Goal: Task Accomplishment & Management: Use online tool/utility

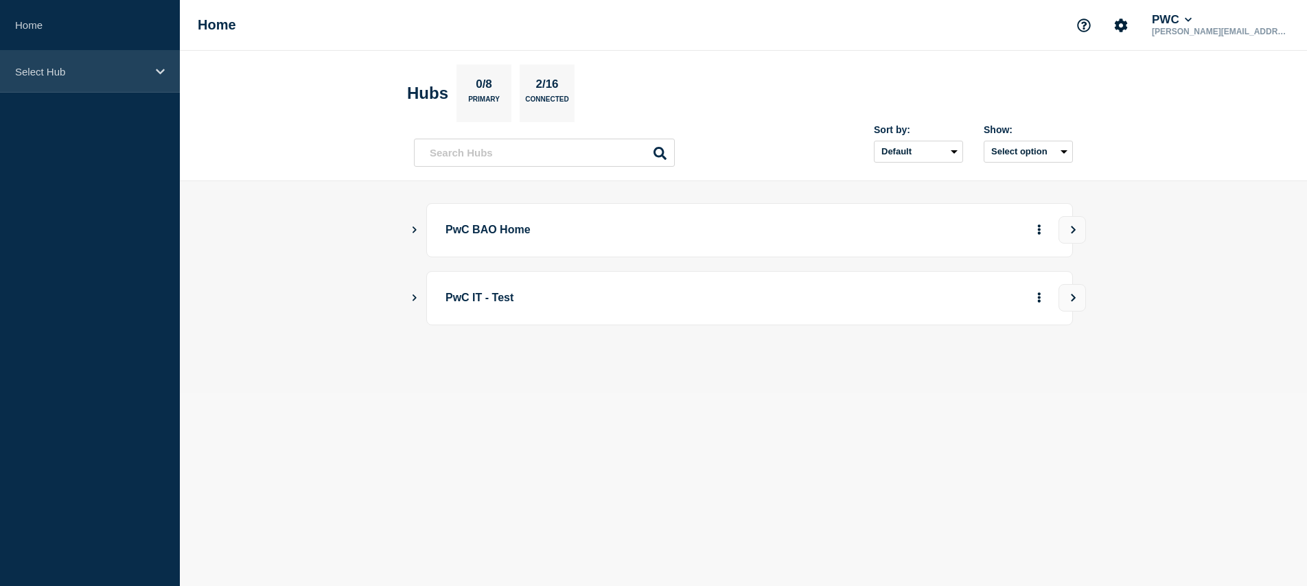
click at [35, 72] on p "Select Hub" at bounding box center [81, 72] width 132 height 12
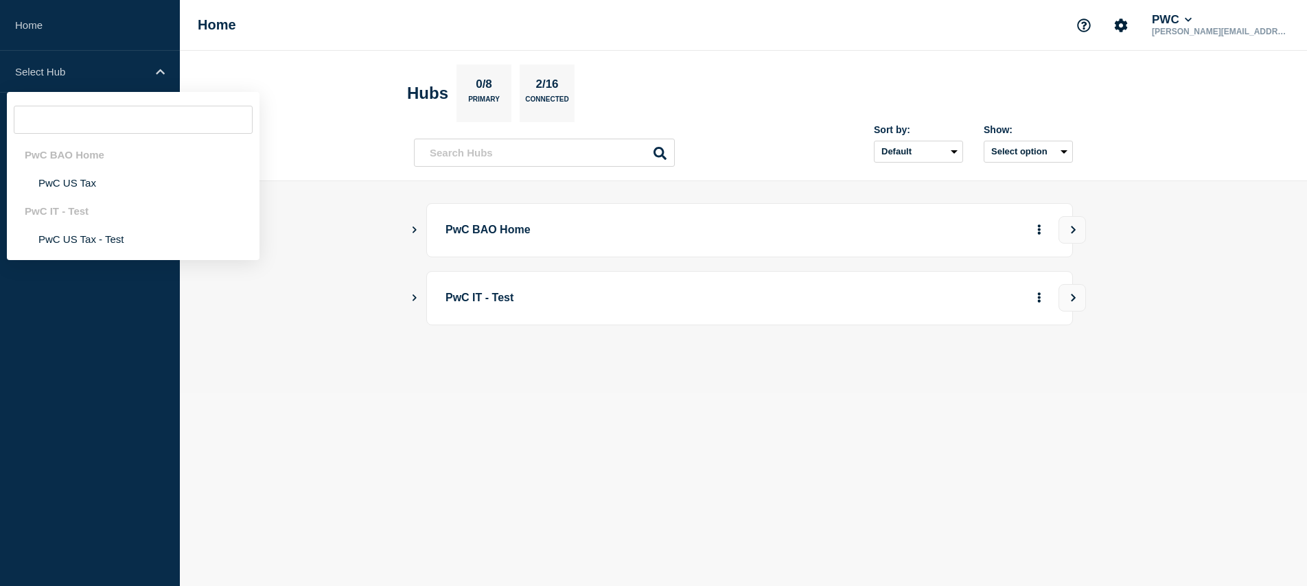
click at [1196, 113] on header "Hubs 0/8 Primary 2/16 Connected Sort by: Default Last added Last updated Most a…" at bounding box center [743, 116] width 1127 height 130
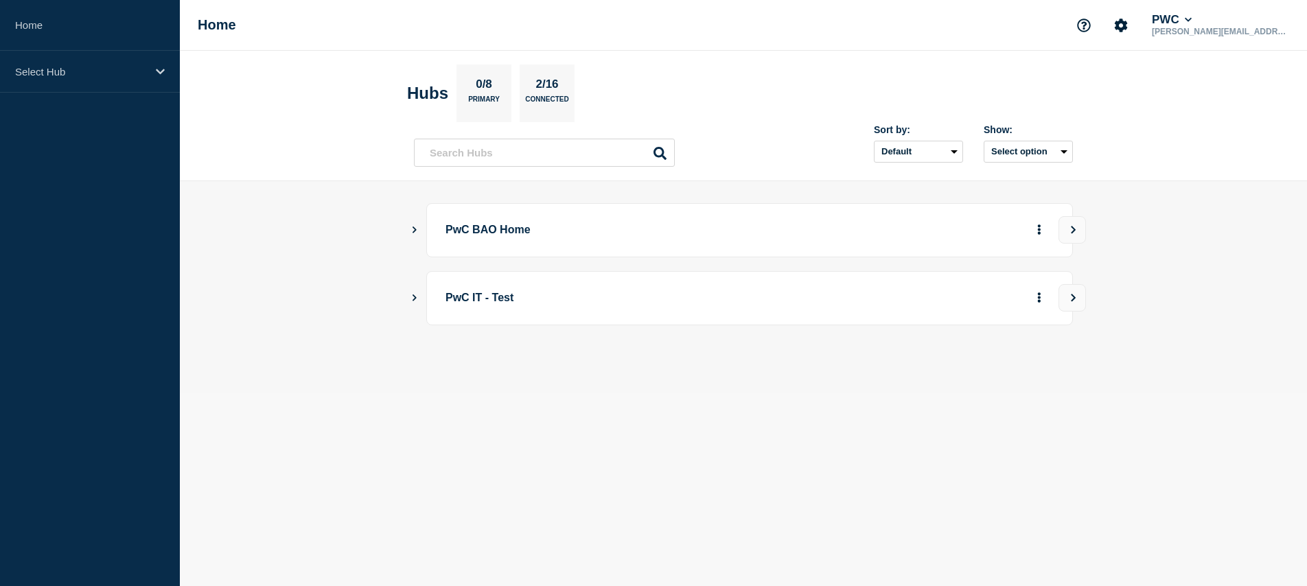
click at [415, 225] on button "Show Connected Hubs" at bounding box center [414, 230] width 7 height 10
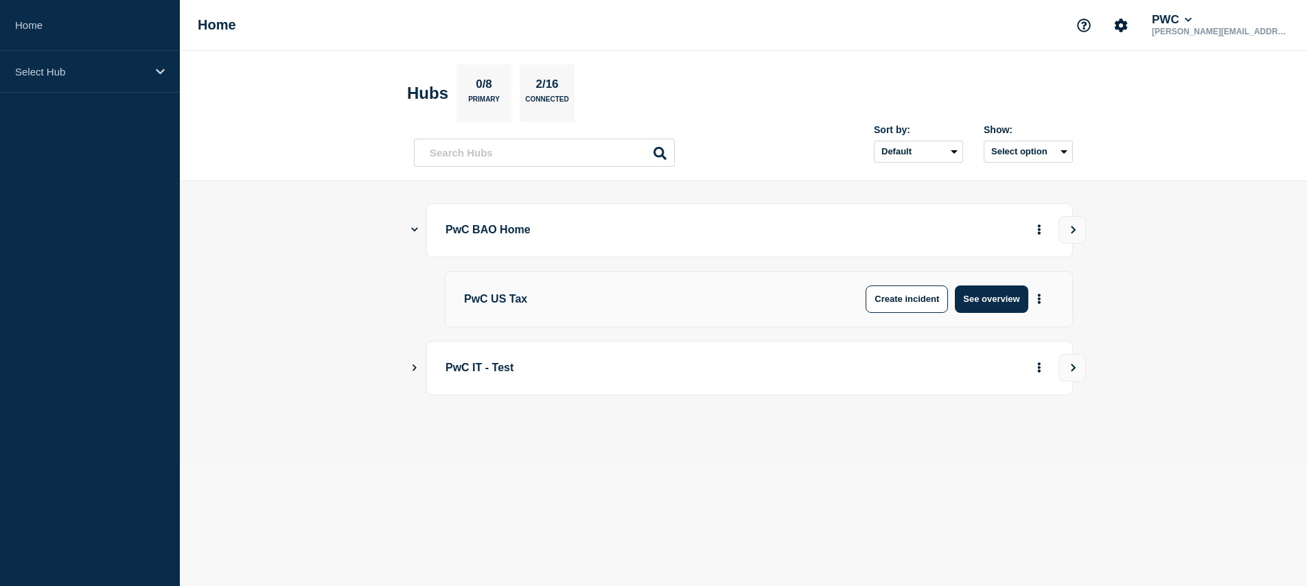
click at [415, 227] on icon "Show Connected Hubs" at bounding box center [414, 229] width 7 height 9
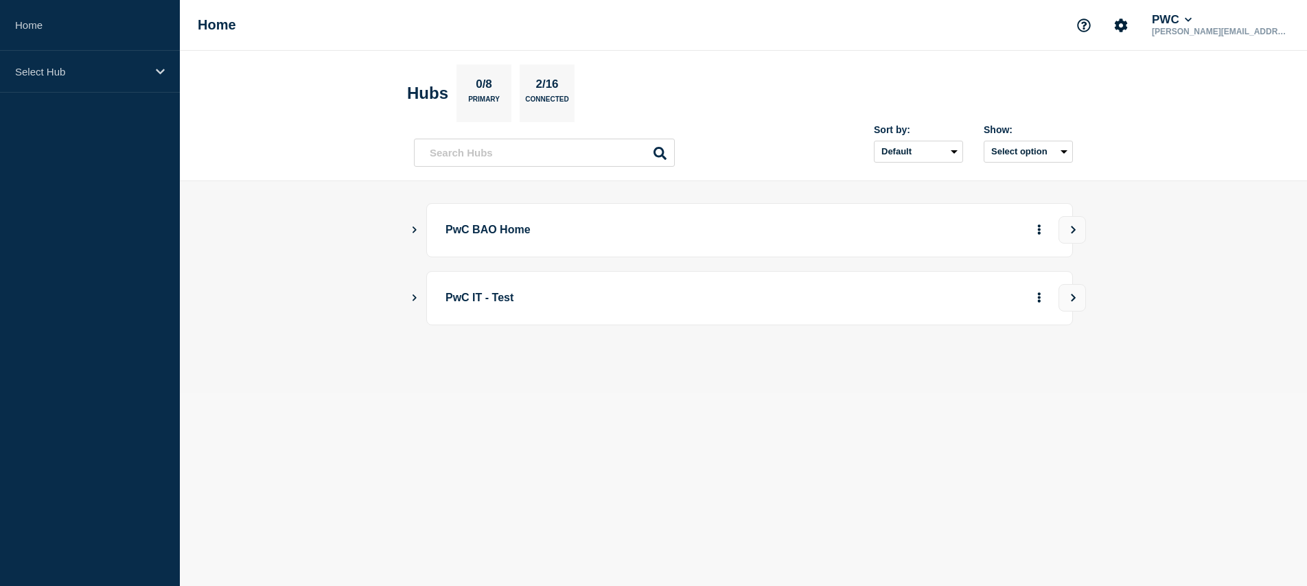
click at [415, 227] on icon "Show Connected Hubs" at bounding box center [414, 229] width 9 height 7
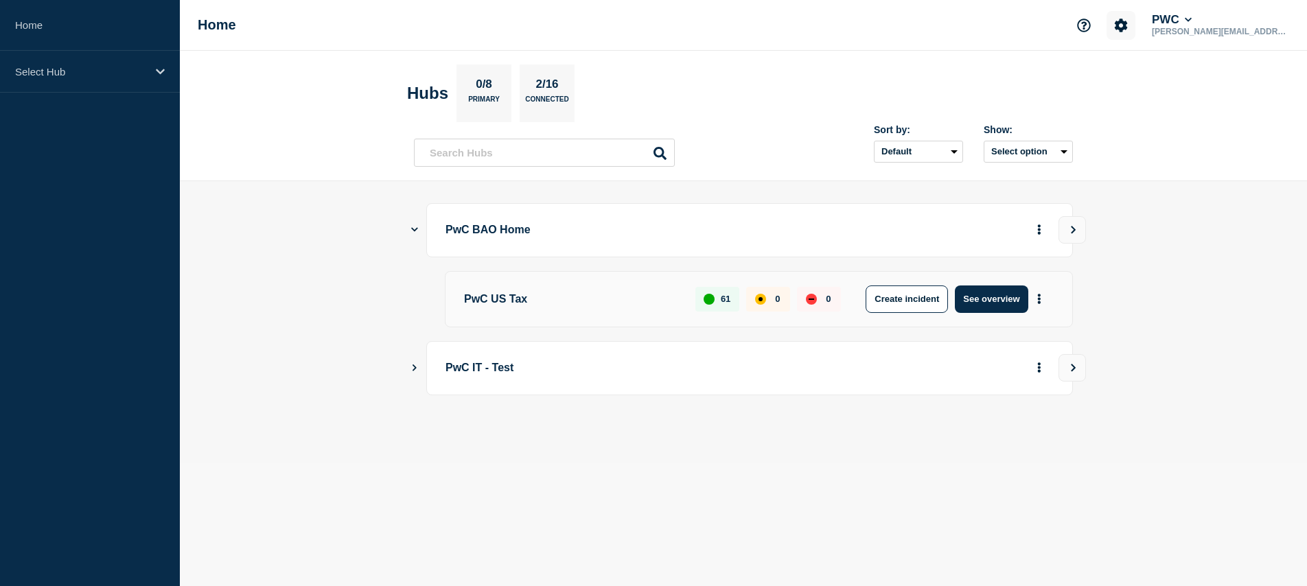
click at [1128, 23] on icon "Account settings" at bounding box center [1120, 25] width 13 height 13
click at [1226, 289] on main "PwC BAO Home PwC US Tax 61 0 0 Create incident See overview PwC IT - Test" at bounding box center [743, 322] width 1127 height 282
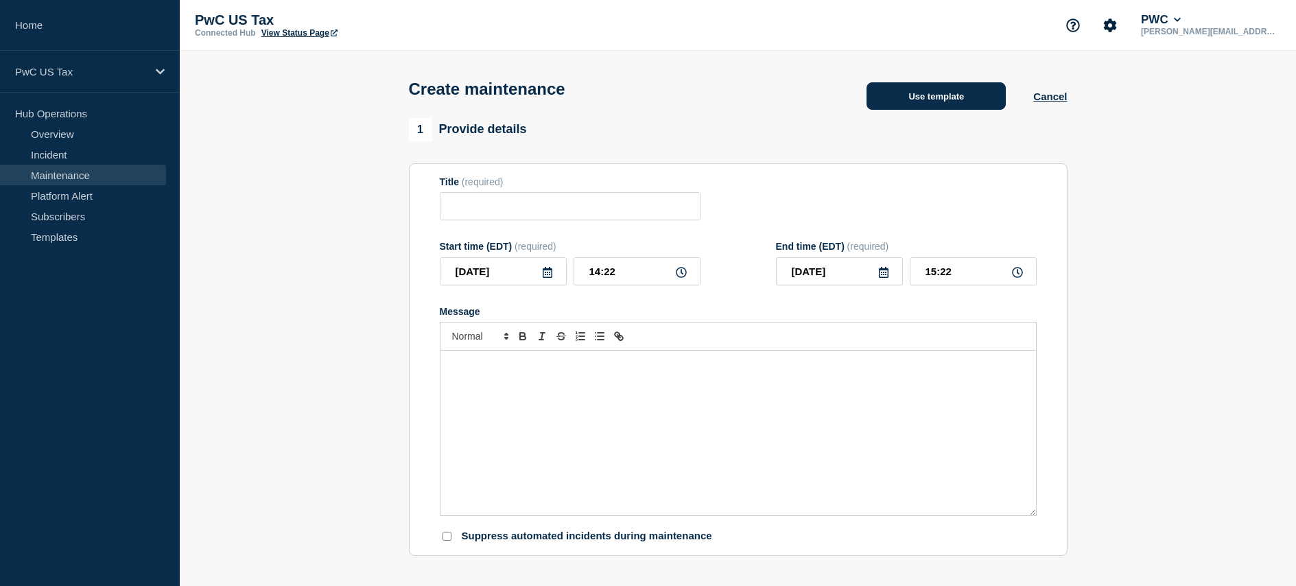
click at [922, 99] on button "Use template" at bounding box center [936, 95] width 139 height 27
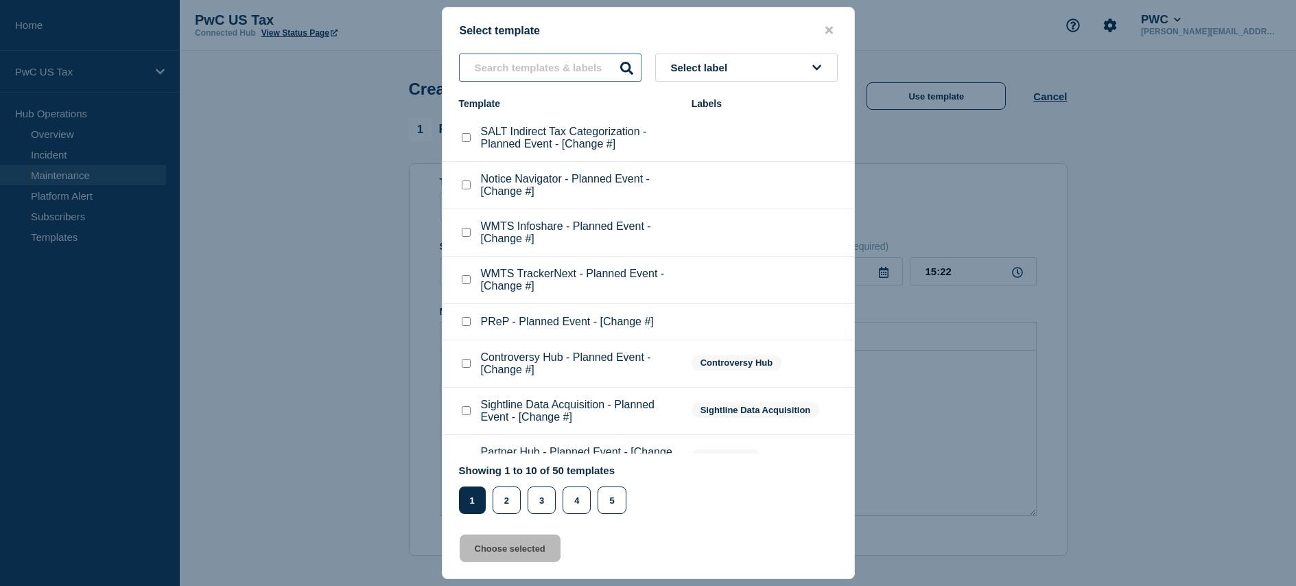
click at [502, 73] on input "text" at bounding box center [550, 68] width 183 height 28
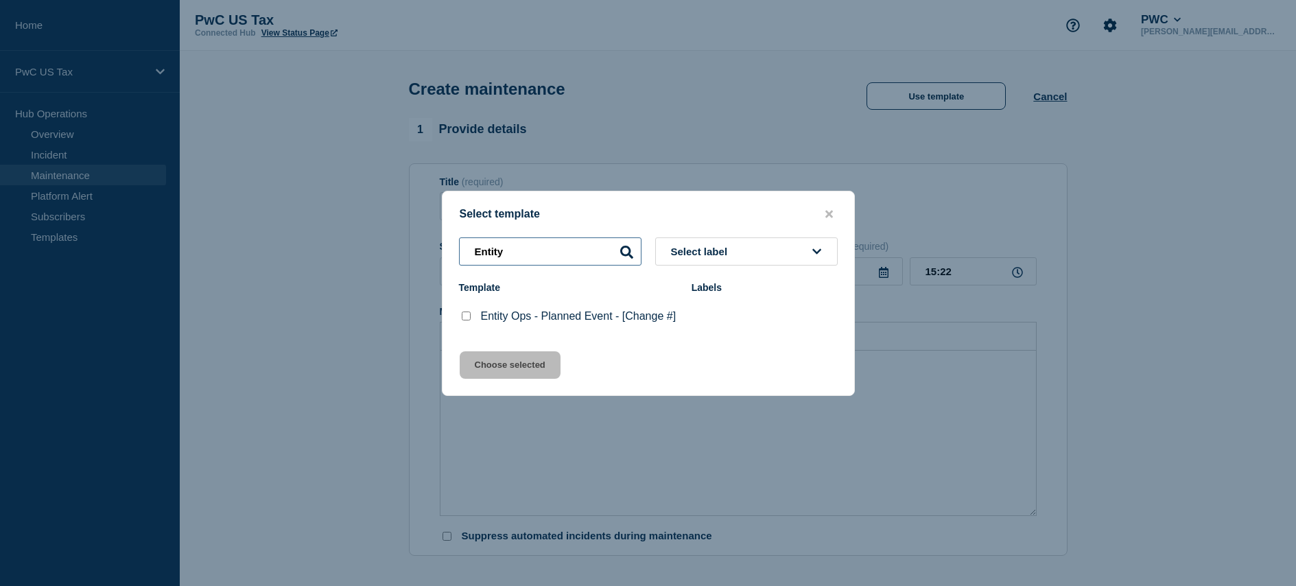
type input "Entity"
click at [561, 310] on p "Entity Ops - Planned Event - [Change #]" at bounding box center [579, 316] width 196 height 12
click at [466, 316] on checkbox"] "Entity Ops - Planned Event - [Change #] checkbox" at bounding box center [466, 316] width 9 height 9
checkbox checkbox"] "true"
click at [504, 373] on button "Choose selected" at bounding box center [510, 364] width 101 height 27
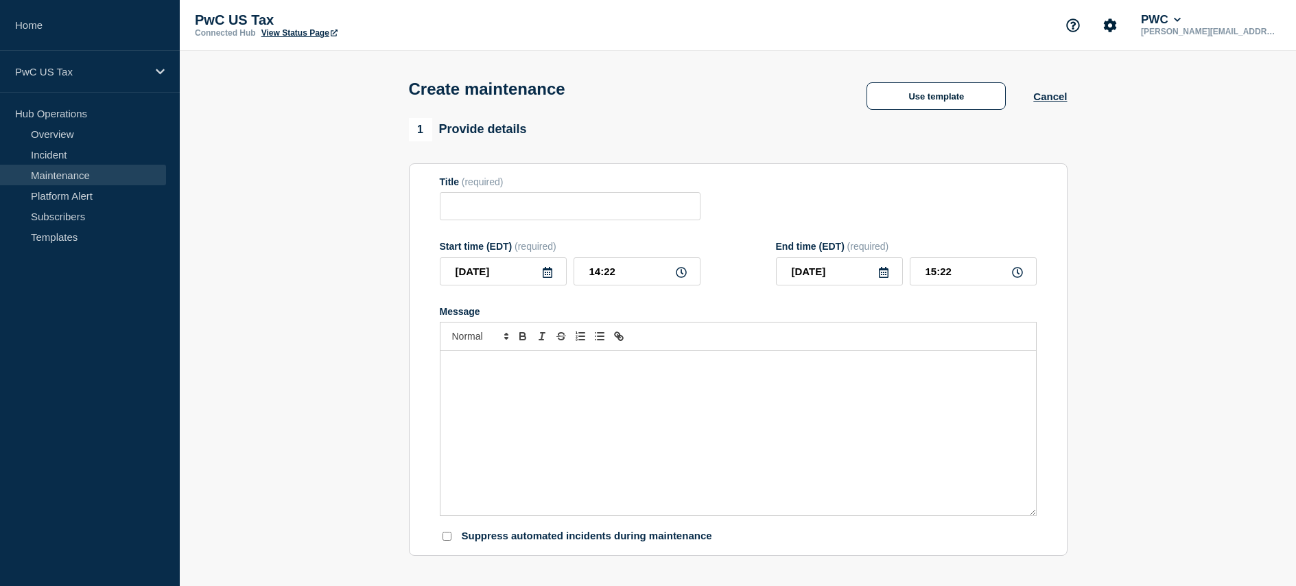
type input "Entity Ops - Planned Event - [Change #]"
